Goal: Information Seeking & Learning: Learn about a topic

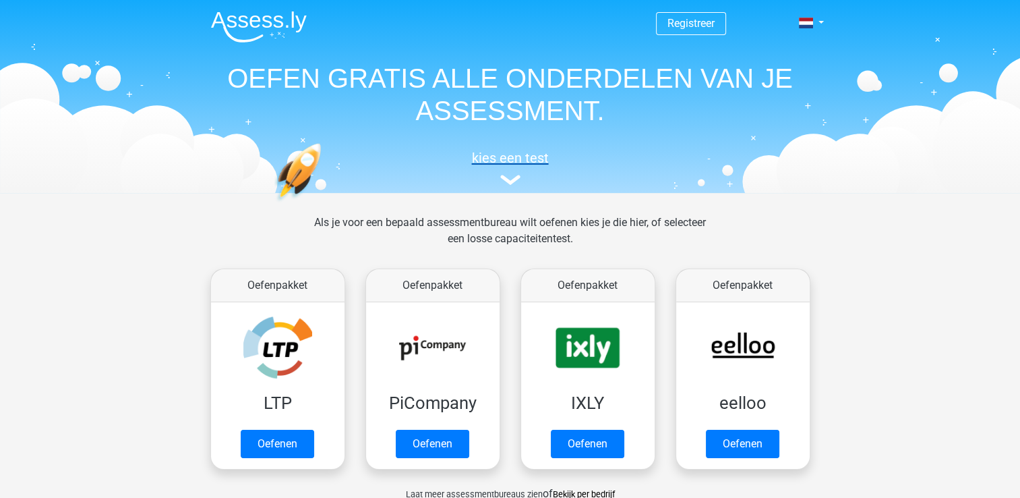
click at [507, 180] on img at bounding box center [510, 180] width 20 height 10
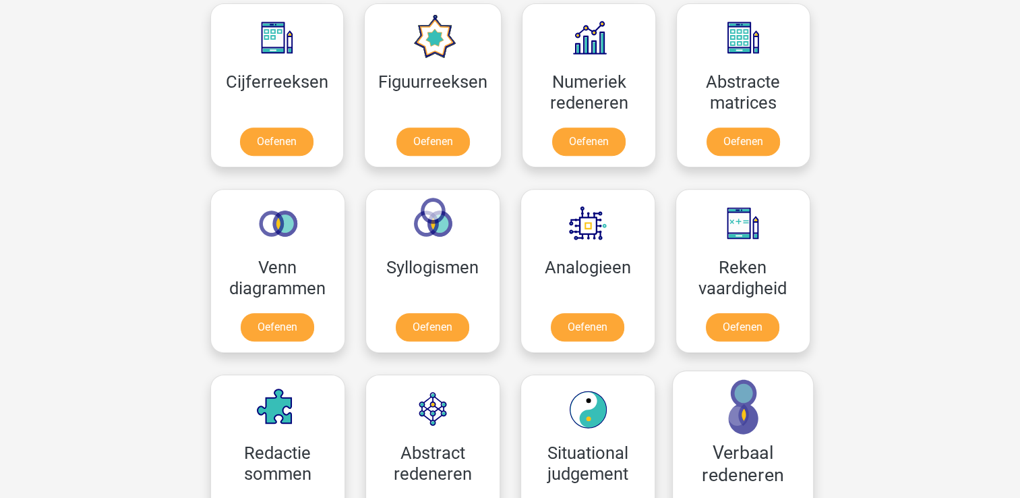
scroll to position [742, 0]
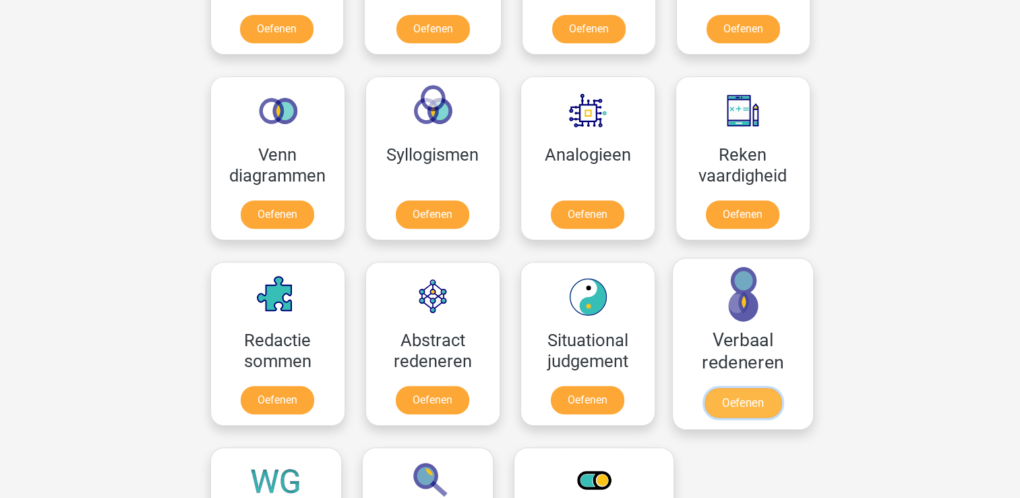
click at [757, 401] on link "Oefenen" at bounding box center [742, 403] width 77 height 30
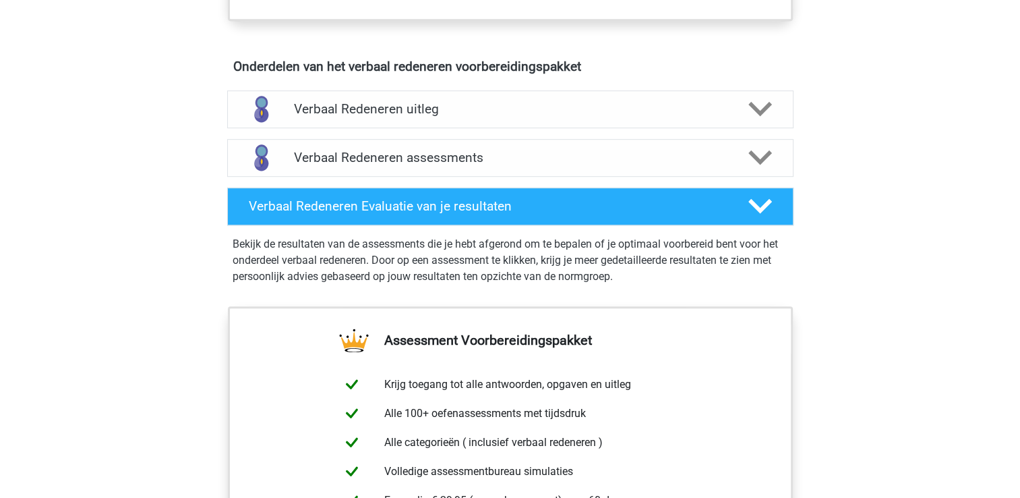
scroll to position [674, 0]
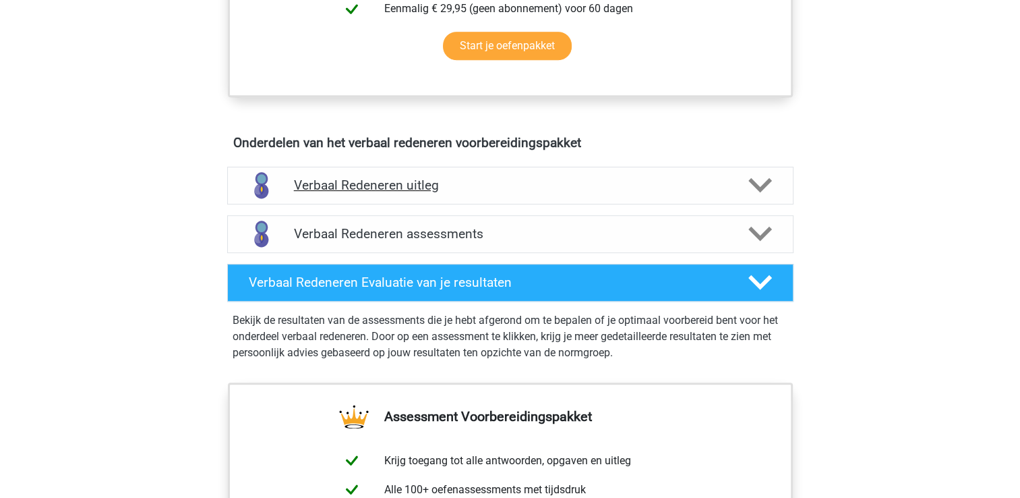
click at [750, 181] on polygon at bounding box center [761, 185] width 24 height 15
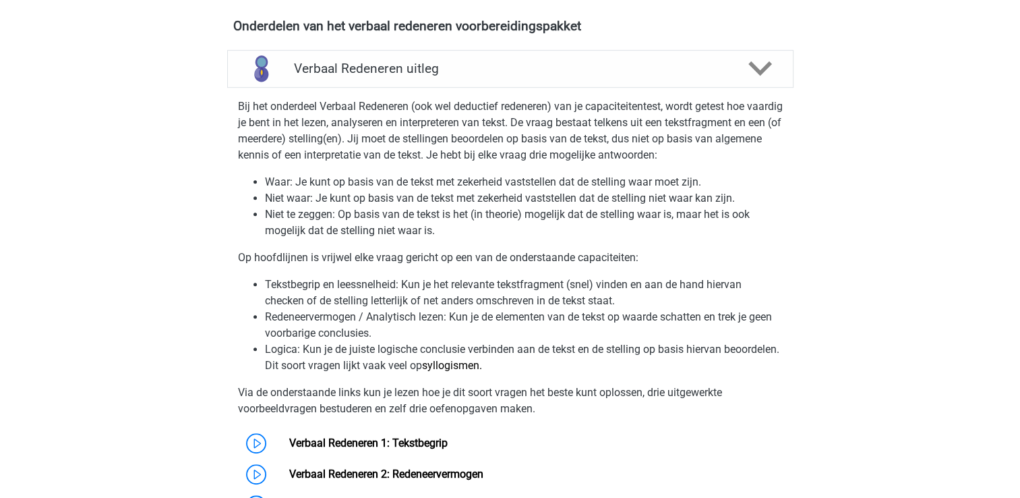
scroll to position [809, 0]
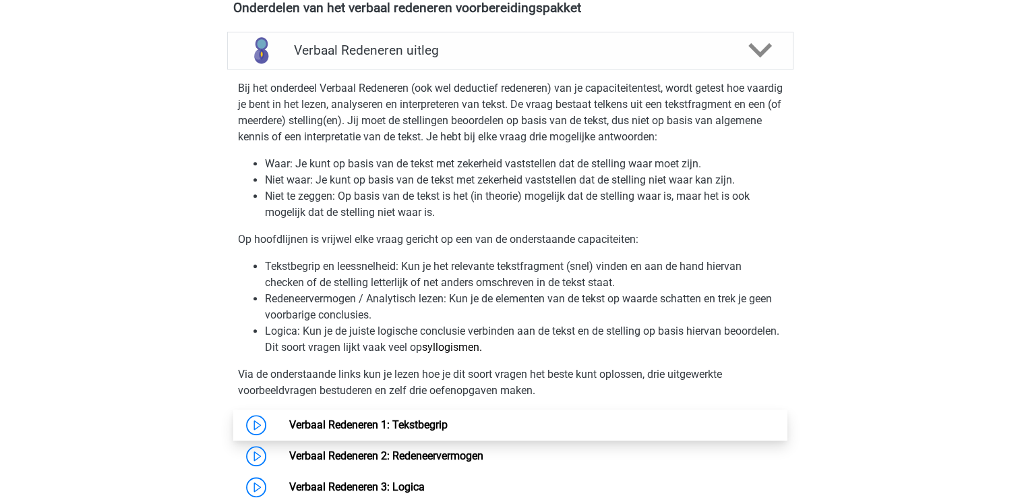
click at [289, 424] on link "Verbaal Redeneren 1: Tekstbegrip" at bounding box center [368, 424] width 158 height 13
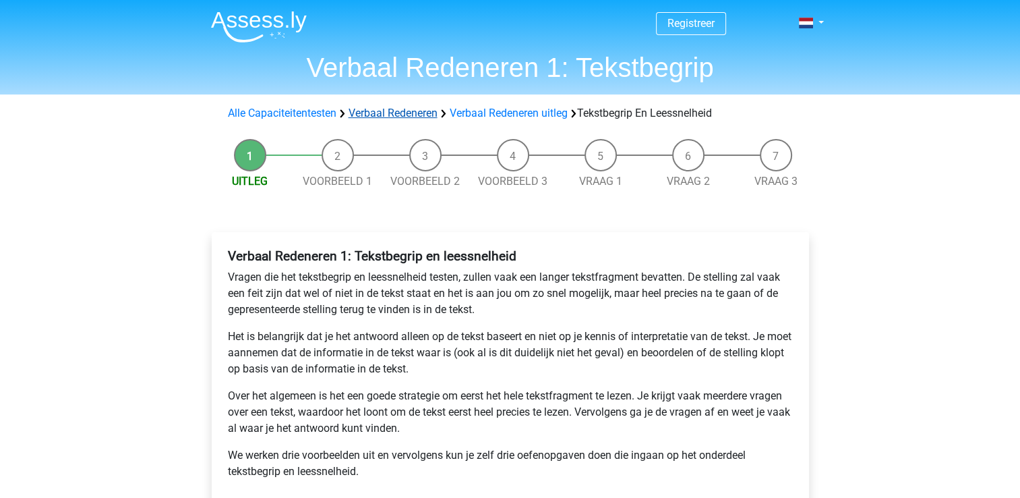
click at [413, 117] on link "Verbaal Redeneren" at bounding box center [393, 113] width 89 height 13
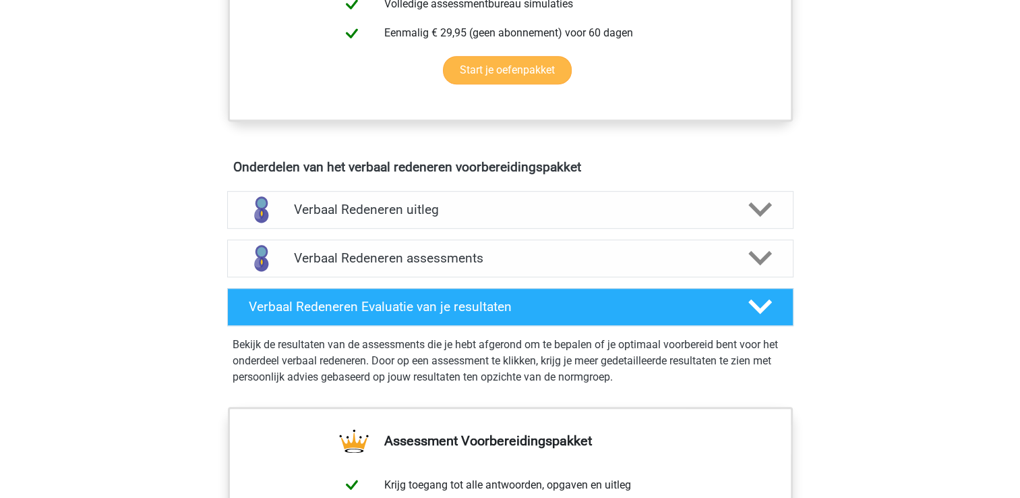
scroll to position [674, 0]
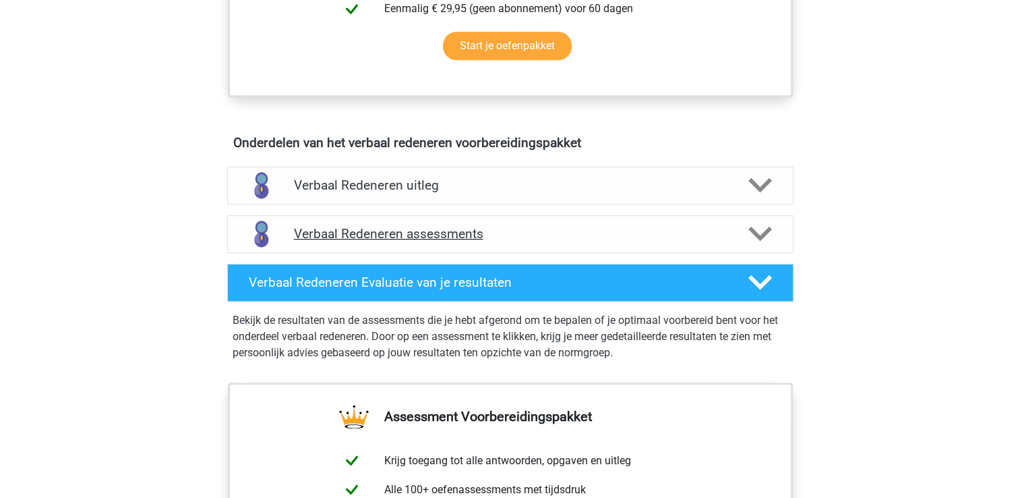
click at [406, 232] on h4 "Verbaal Redeneren assessments" at bounding box center [510, 234] width 433 height 16
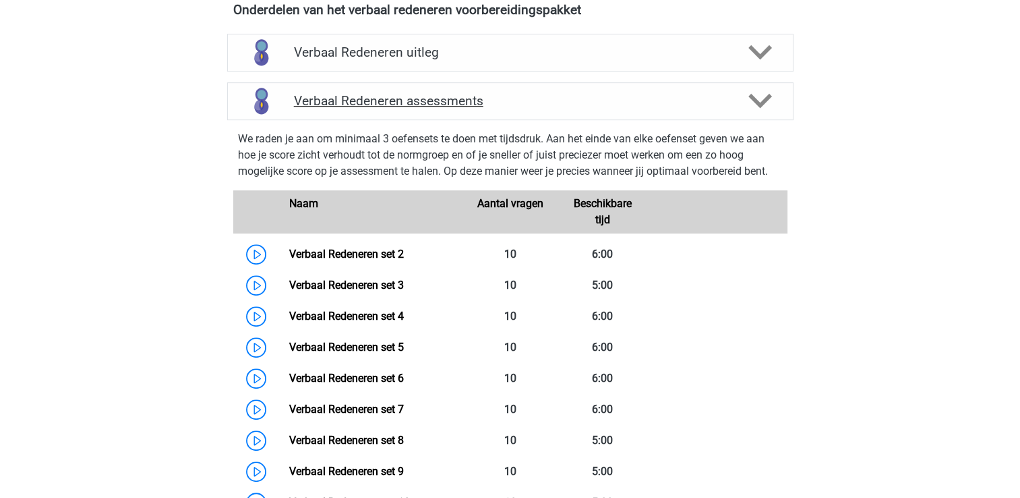
scroll to position [809, 0]
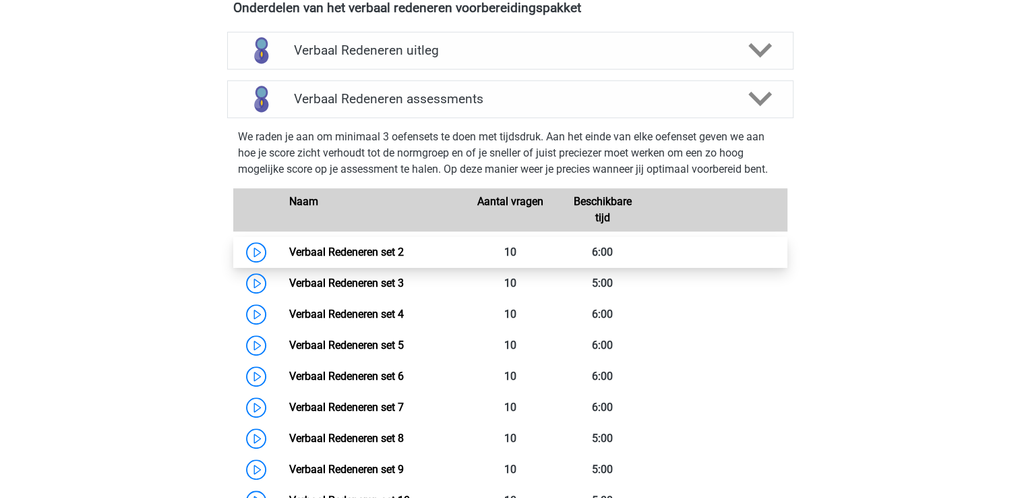
click at [289, 252] on link "Verbaal Redeneren set 2" at bounding box center [346, 251] width 115 height 13
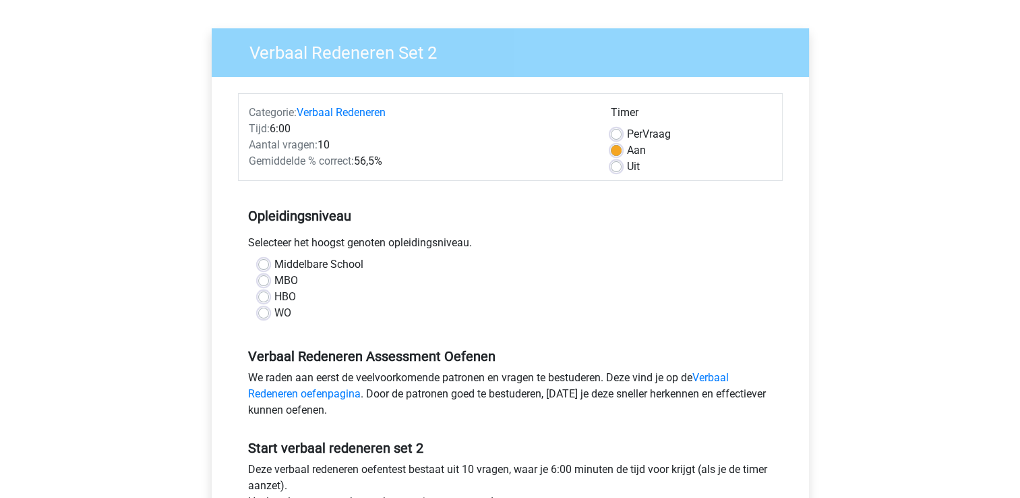
scroll to position [135, 0]
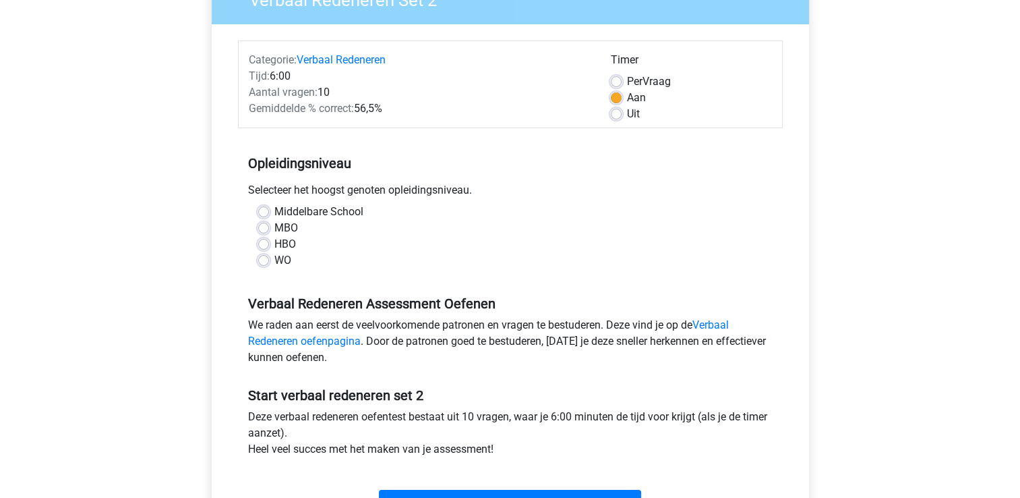
click at [274, 243] on label "HBO" at bounding box center [285, 244] width 22 height 16
click at [264, 243] on input "HBO" at bounding box center [263, 242] width 11 height 13
radio input "true"
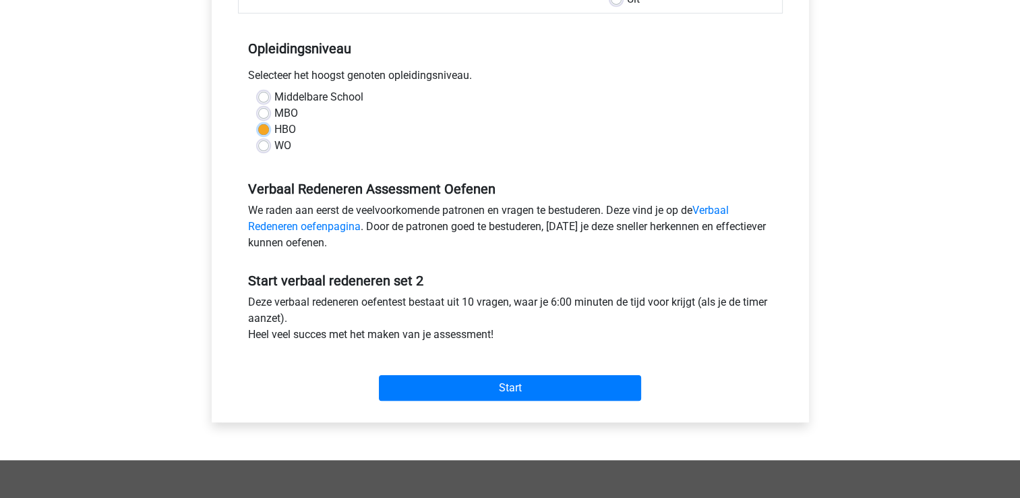
scroll to position [270, 0]
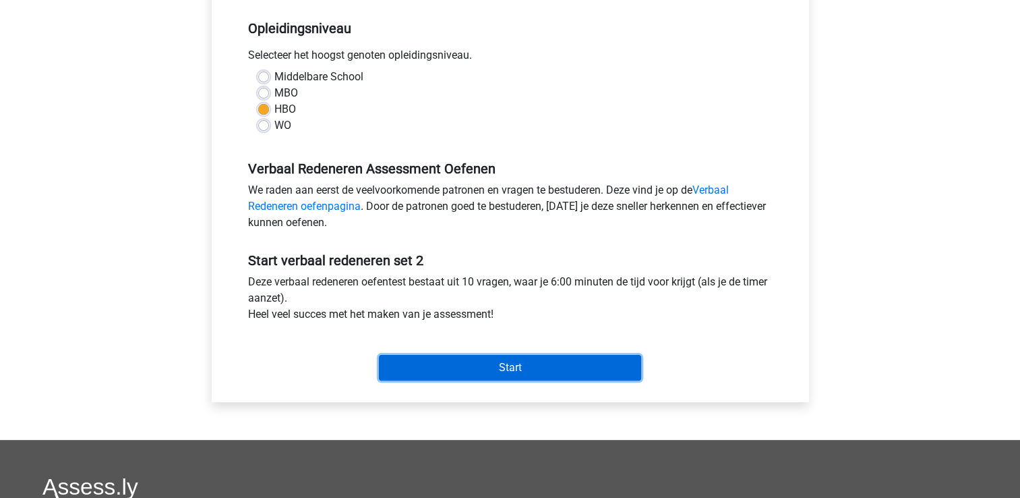
click at [504, 364] on input "Start" at bounding box center [510, 368] width 262 height 26
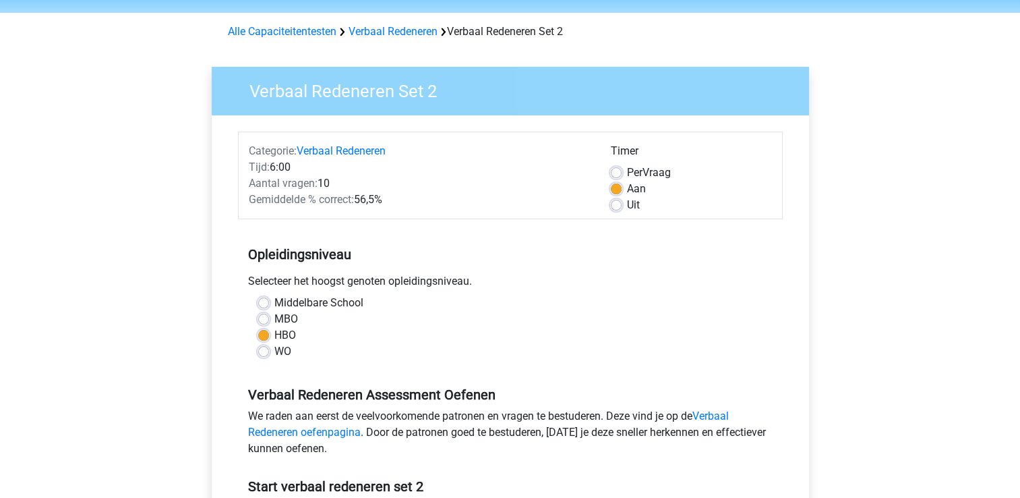
scroll to position [67, 0]
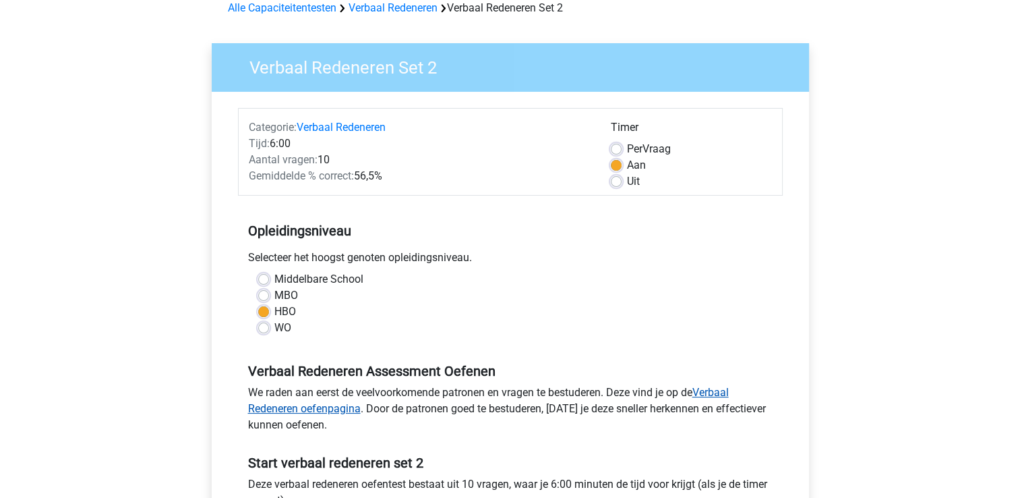
click at [714, 389] on link "Verbaal Redeneren oefenpagina" at bounding box center [488, 400] width 481 height 29
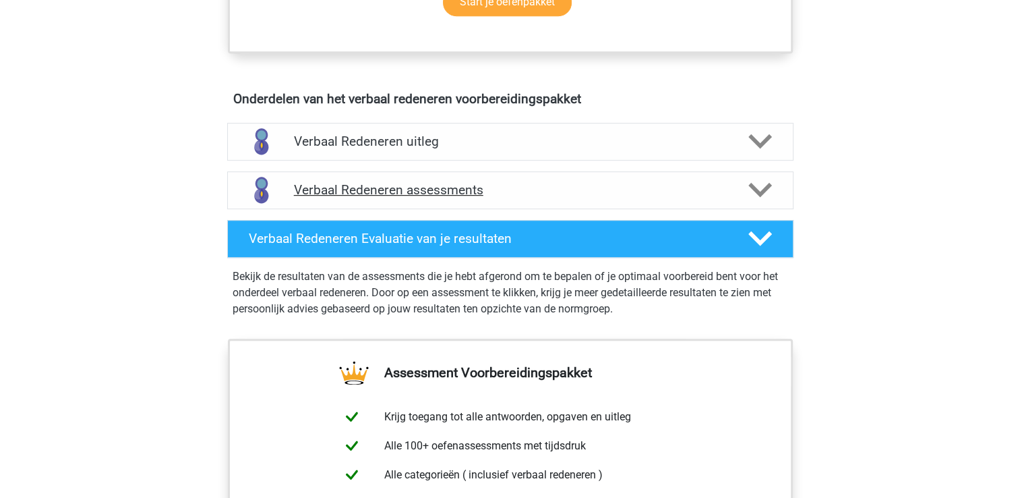
scroll to position [742, 0]
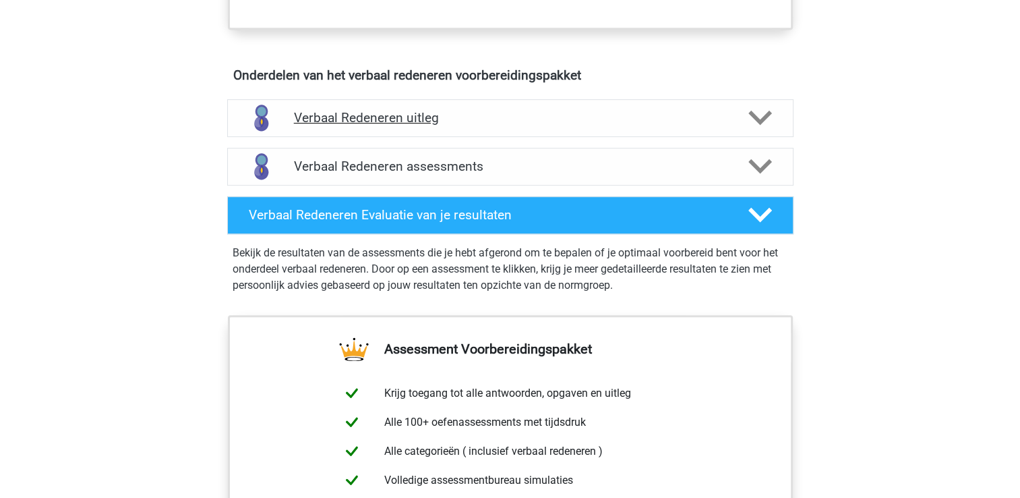
click at [353, 121] on h4 "Verbaal Redeneren uitleg" at bounding box center [510, 118] width 433 height 16
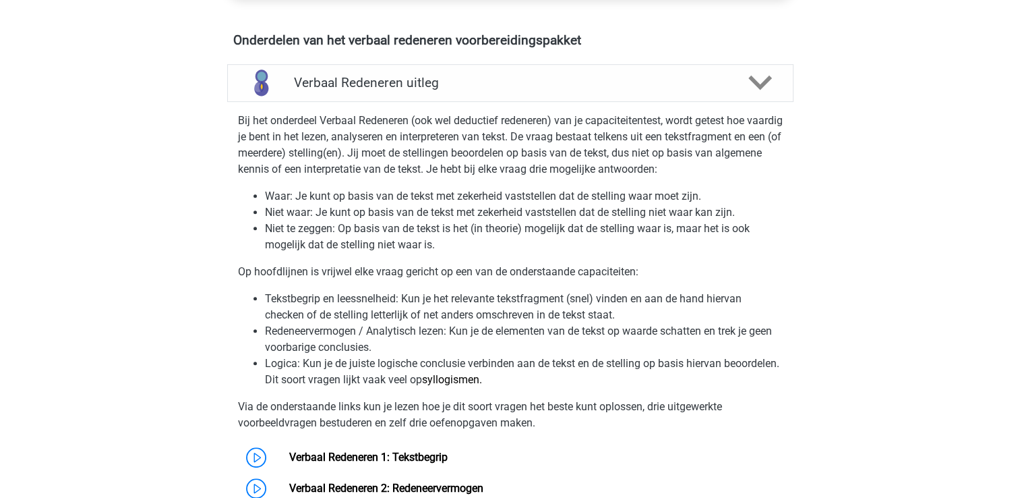
scroll to position [809, 0]
